Goal: Information Seeking & Learning: Learn about a topic

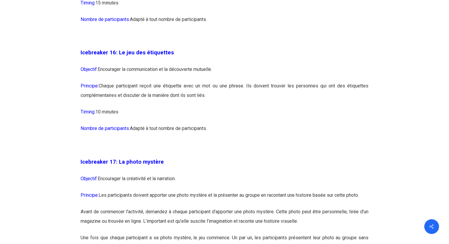
scroll to position [3219, 0]
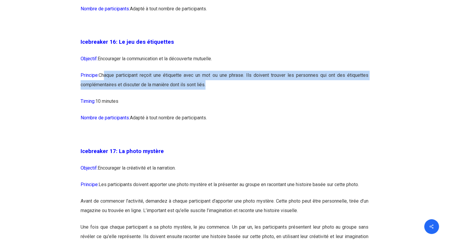
drag, startPoint x: 104, startPoint y: 91, endPoint x: 204, endPoint y: 107, distance: 101.9
click at [204, 97] on p "Principe: Chaque participant reçoit une étiquette avec un mot ou une phrase. Il…" at bounding box center [225, 84] width 288 height 26
click at [152, 97] on p "Principe: Chaque participant reçoit une étiquette avec un mot ou une phrase. Il…" at bounding box center [225, 84] width 288 height 26
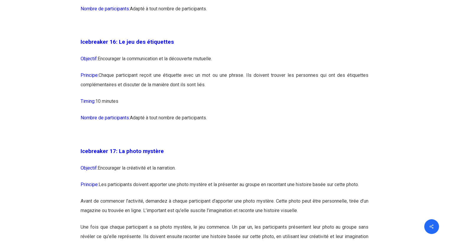
drag, startPoint x: 151, startPoint y: 102, endPoint x: 214, endPoint y: 110, distance: 63.7
click at [211, 97] on p "Principe: Chaque participant reçoit une étiquette avec un mot ou une phrase. Il…" at bounding box center [225, 84] width 288 height 26
click at [218, 113] on p "Timing: 10 minutes" at bounding box center [225, 105] width 288 height 17
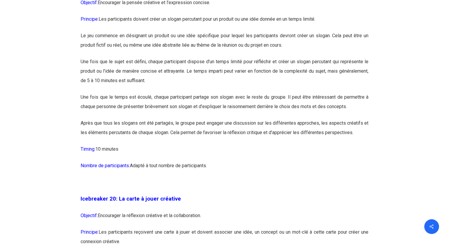
scroll to position [3839, 0]
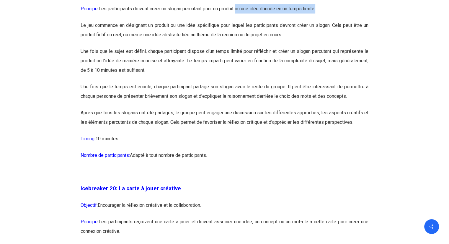
drag, startPoint x: 239, startPoint y: 29, endPoint x: 324, endPoint y: 31, distance: 84.8
click at [324, 21] on p "Principe: Les participants doivent créer un slogan percutant pour un produit ou…" at bounding box center [225, 12] width 288 height 17
click at [125, 38] on p "Le jeu commence en désignant un produit ou une idée spécifique pour lequel les …" at bounding box center [225, 34] width 288 height 26
drag, startPoint x: 149, startPoint y: 43, endPoint x: 157, endPoint y: 43, distance: 7.7
click at [150, 43] on p "Le jeu commence en désignant un produit ou une idée spécifique pour lequel les …" at bounding box center [225, 34] width 288 height 26
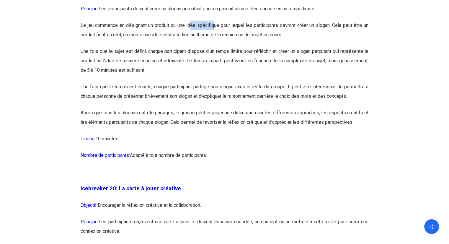
drag, startPoint x: 204, startPoint y: 45, endPoint x: 213, endPoint y: 46, distance: 9.2
click at [213, 46] on p "Le jeu commence en désignant un produit ou une idée spécifique pour lequel les …" at bounding box center [225, 34] width 288 height 26
click at [228, 42] on p "Le jeu commence en désignant un produit ou une idée spécifique pour lequel les …" at bounding box center [225, 34] width 288 height 26
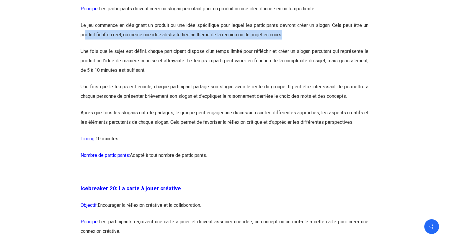
drag, startPoint x: 86, startPoint y: 52, endPoint x: 153, endPoint y: 72, distance: 70.0
click at [293, 47] on p "Le jeu commence en désignant un produit ou une idée spécifique pour lequel les …" at bounding box center [225, 34] width 288 height 26
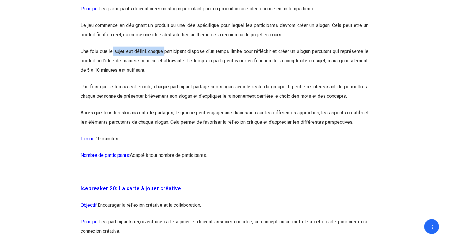
drag, startPoint x: 112, startPoint y: 67, endPoint x: 166, endPoint y: 71, distance: 54.2
click at [165, 71] on p "Une fois que le sujet est défini, chaque participant dispose d’un temps limité …" at bounding box center [225, 64] width 288 height 35
click at [219, 69] on p "Une fois que le sujet est défini, chaque participant dispose d’un temps limité …" at bounding box center [225, 64] width 288 height 35
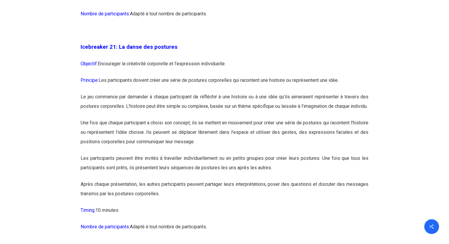
scroll to position [4223, 0]
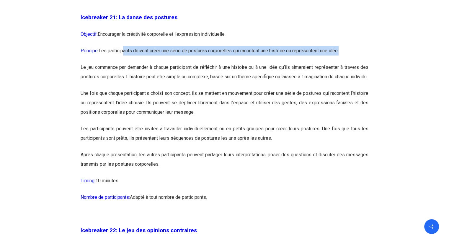
drag, startPoint x: 125, startPoint y: 67, endPoint x: 351, endPoint y: 79, distance: 225.9
click at [351, 63] on p "Principe: Les participants doivent créer une série de postures corporelles qui …" at bounding box center [225, 54] width 288 height 17
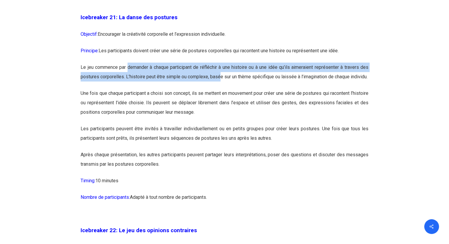
drag, startPoint x: 128, startPoint y: 83, endPoint x: 228, endPoint y: 91, distance: 100.7
click at [228, 89] on p "Le jeu commence par demander à chaque participant de réfléchir à une histoire o…" at bounding box center [225, 76] width 288 height 26
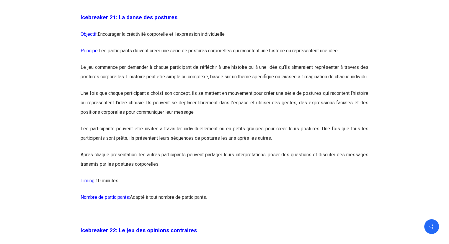
click at [220, 89] on p "Le jeu commence par demander à chaque participant de réfléchir à une histoire o…" at bounding box center [225, 76] width 288 height 26
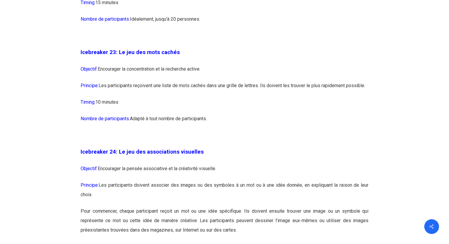
scroll to position [4636, 0]
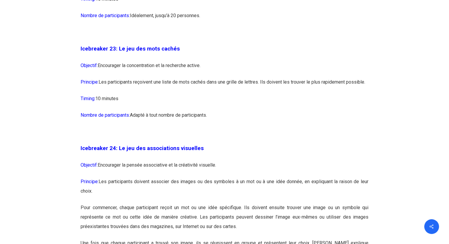
drag, startPoint x: 140, startPoint y: 95, endPoint x: 229, endPoint y: 98, distance: 88.9
click at [229, 77] on p "Objectif: Encourager la concentration et la recherche active." at bounding box center [225, 69] width 288 height 17
drag, startPoint x: 135, startPoint y: 109, endPoint x: 243, endPoint y: 119, distance: 108.5
click at [243, 94] on p "Principe: Les participants reçoivent une liste de mots cachés dans une grille d…" at bounding box center [225, 85] width 288 height 17
click at [259, 110] on p "Timing: 10 minutes" at bounding box center [225, 102] width 288 height 17
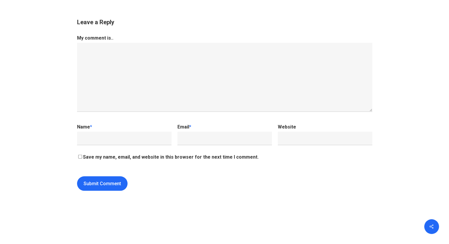
scroll to position [6260, 0]
